Goal: Check status: Check status

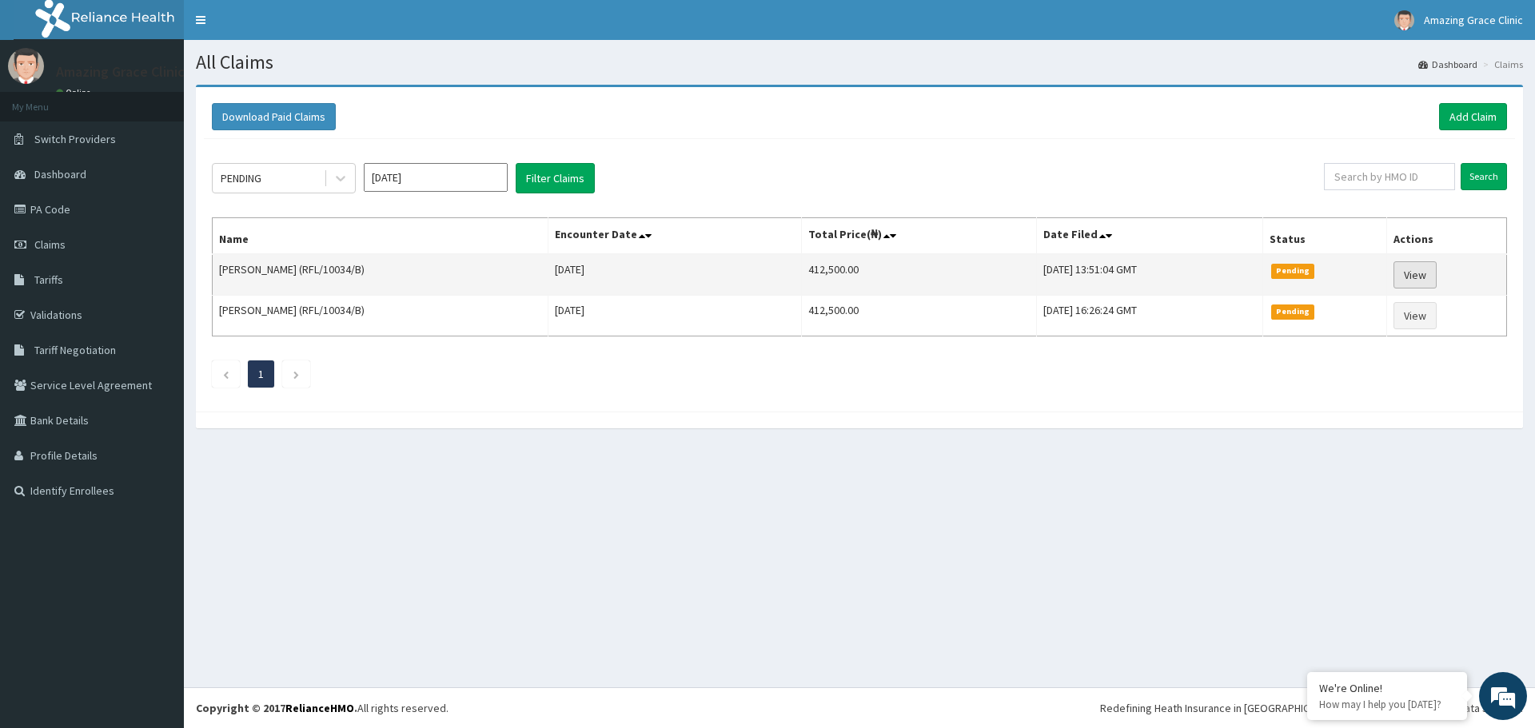
click at [1420, 266] on link "View" at bounding box center [1414, 274] width 43 height 27
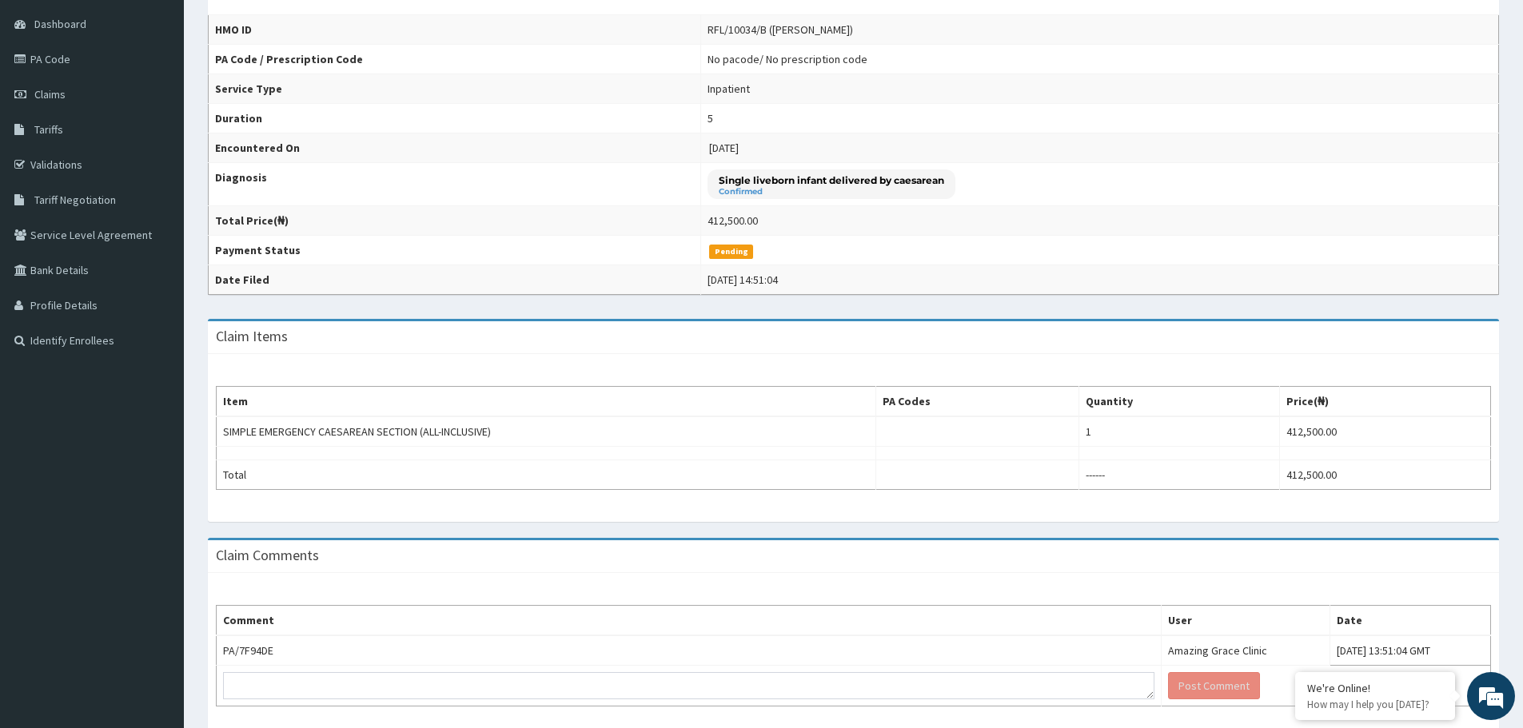
scroll to position [217, 0]
